Goal: Task Accomplishment & Management: Manage account settings

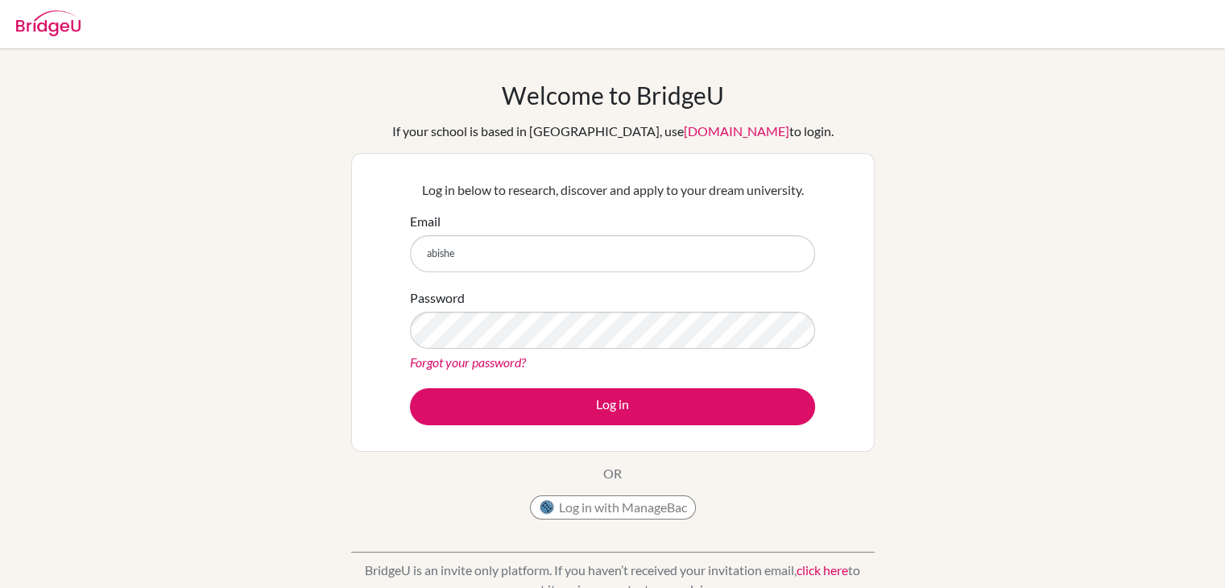
type input "[PERSON_NAME][EMAIL_ADDRESS][DOMAIN_NAME]"
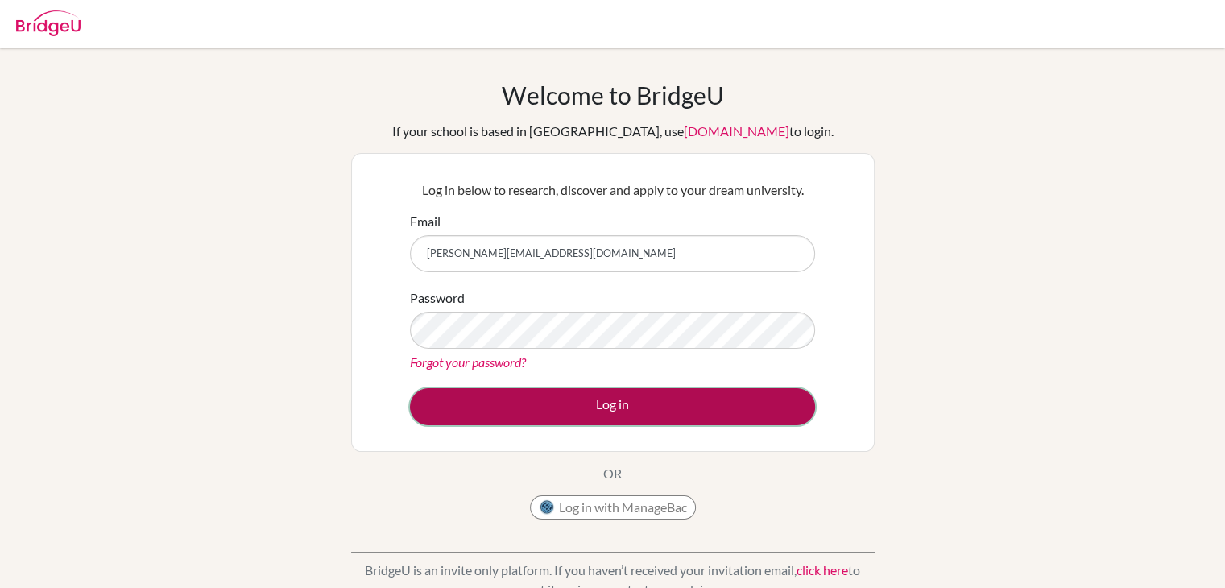
click at [573, 405] on button "Log in" at bounding box center [612, 406] width 405 height 37
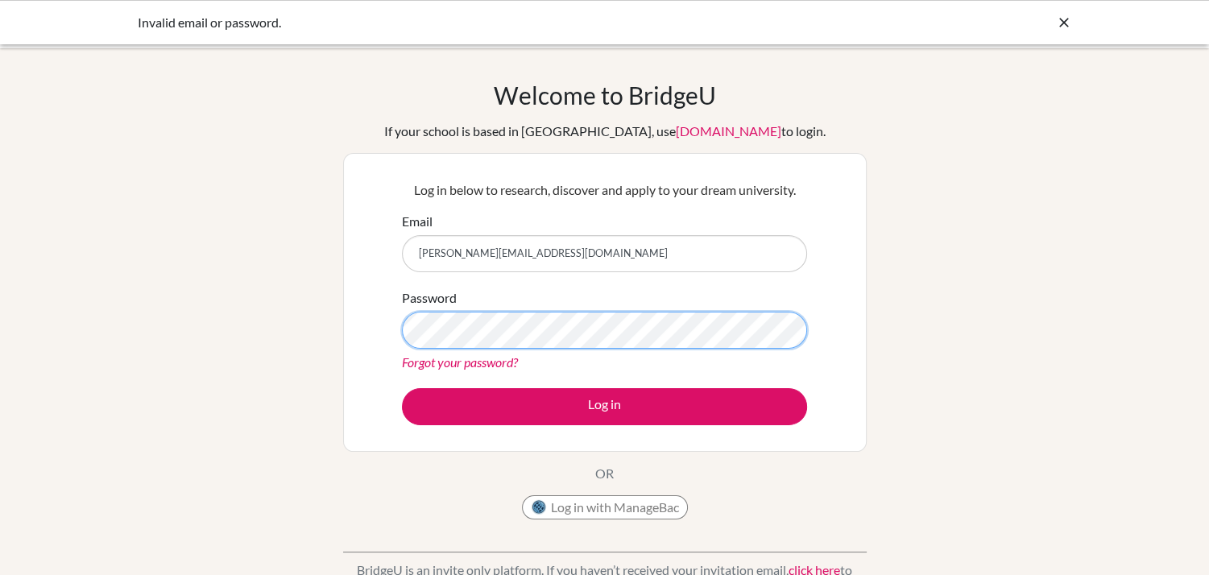
click at [402, 388] on button "Log in" at bounding box center [604, 406] width 405 height 37
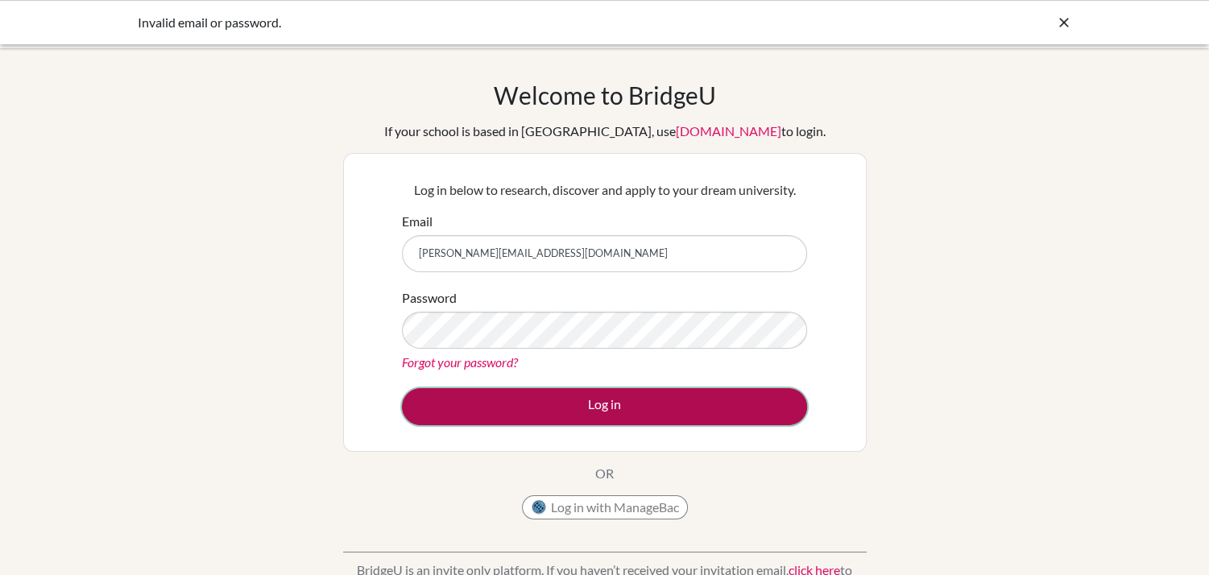
click at [584, 399] on button "Log in" at bounding box center [604, 406] width 405 height 37
click at [580, 403] on button "Log in" at bounding box center [604, 406] width 405 height 37
click at [588, 409] on button "Log in" at bounding box center [604, 406] width 405 height 37
click at [586, 396] on button "Log in" at bounding box center [604, 406] width 405 height 37
